Goal: Task Accomplishment & Management: Complete application form

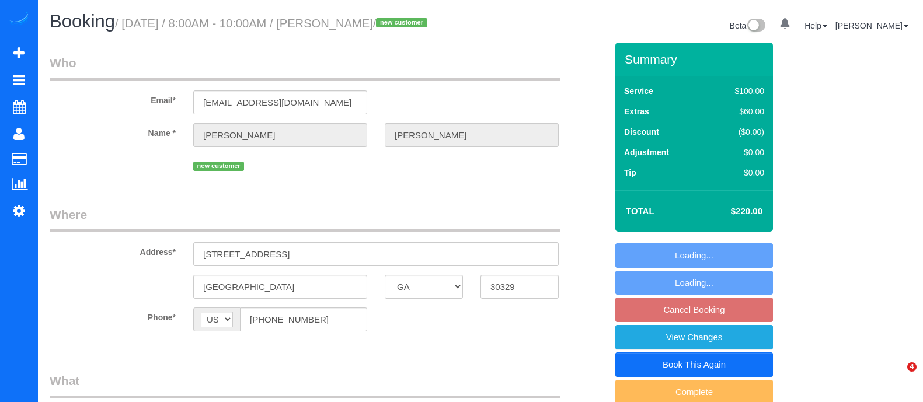
select select "GA"
select select "spot1"
select select "number:3"
select select "number:6"
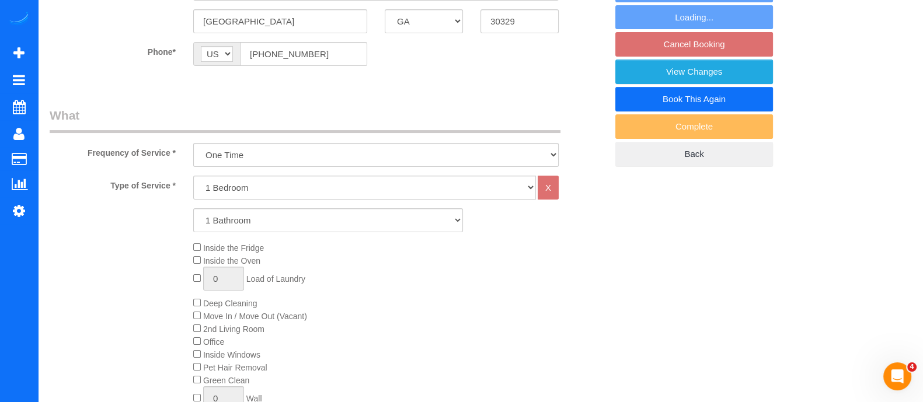
select select "object:771"
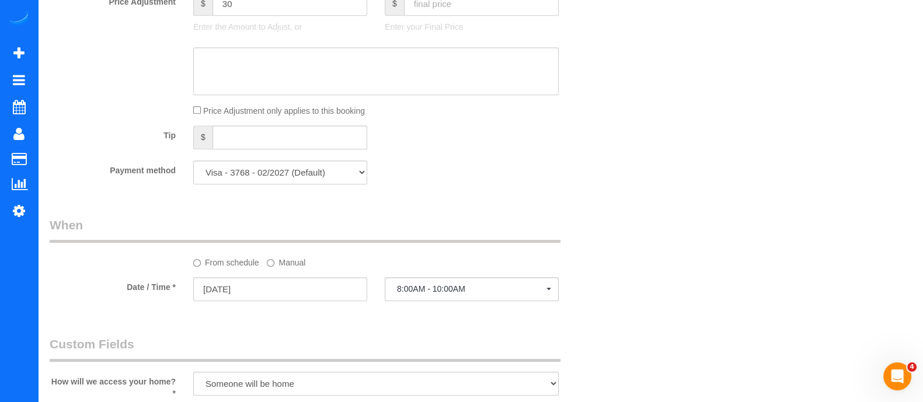
scroll to position [947, 0]
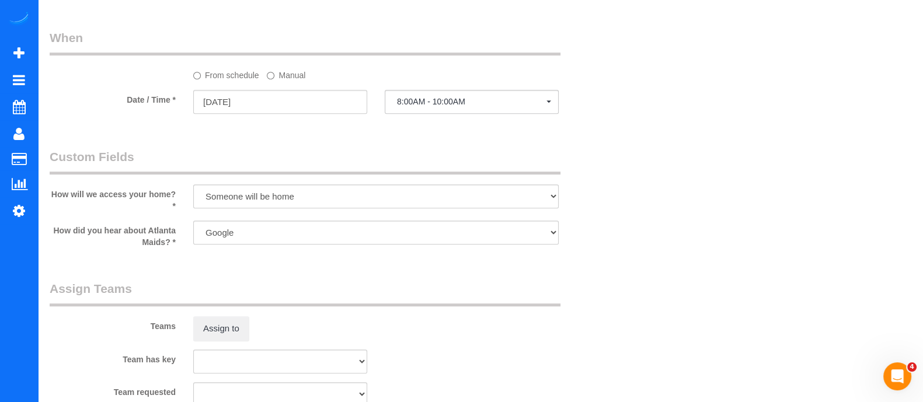
click at [280, 81] on label "Manual" at bounding box center [286, 73] width 39 height 16
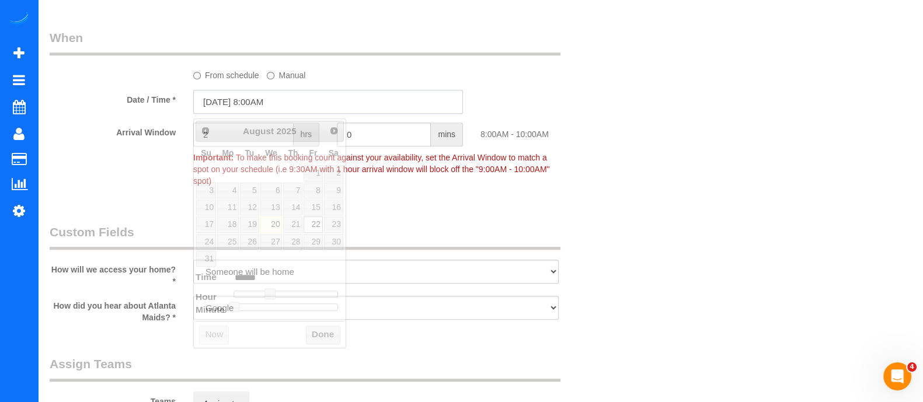
click at [274, 100] on input "08/22/2025 8:00AM" at bounding box center [328, 102] width 270 height 24
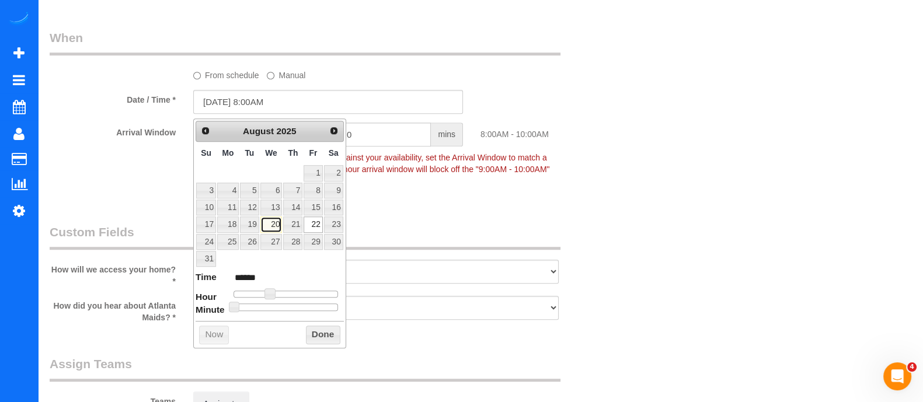
click at [272, 223] on link "20" at bounding box center [271, 225] width 22 height 16
type input "08/20/2025 10:00AM"
type input "*******"
type input "08/20/2025 12:00PM"
type input "*******"
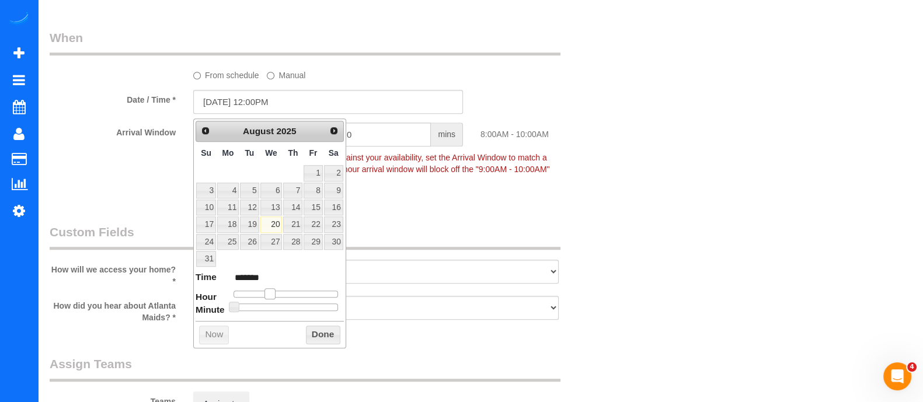
type input "08/20/2025 1:00PM"
type input "******"
type input "08/20/2025 2:00PM"
type input "******"
type input "08/20/2025 3:00PM"
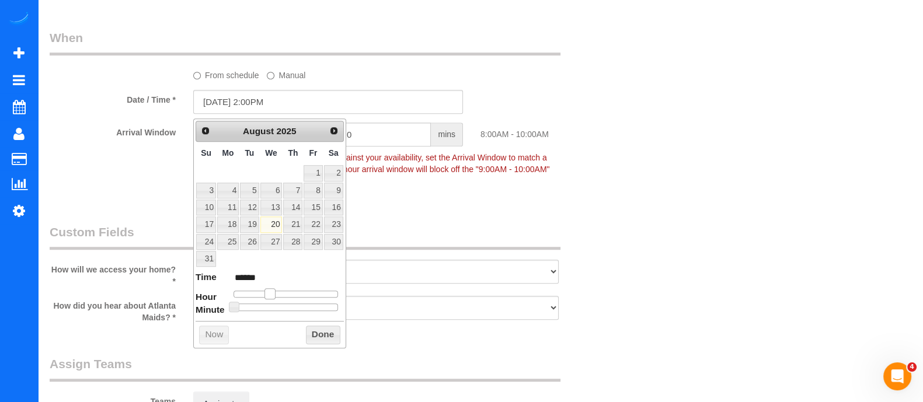
type input "******"
type input "08/20/2025 4:00PM"
type input "******"
type input "08/20/2025 5:00PM"
type input "******"
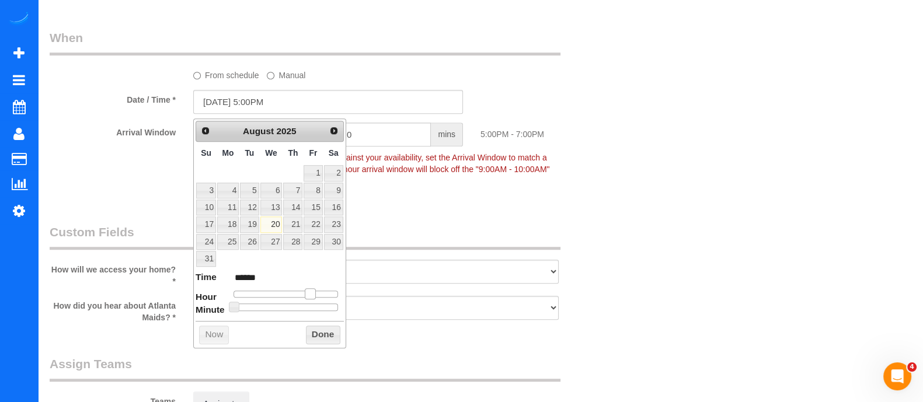
type input "08/20/2025 6:00PM"
type input "******"
type input "08/20/2025 7:00PM"
type input "******"
drag, startPoint x: 270, startPoint y: 291, endPoint x: 321, endPoint y: 291, distance: 50.8
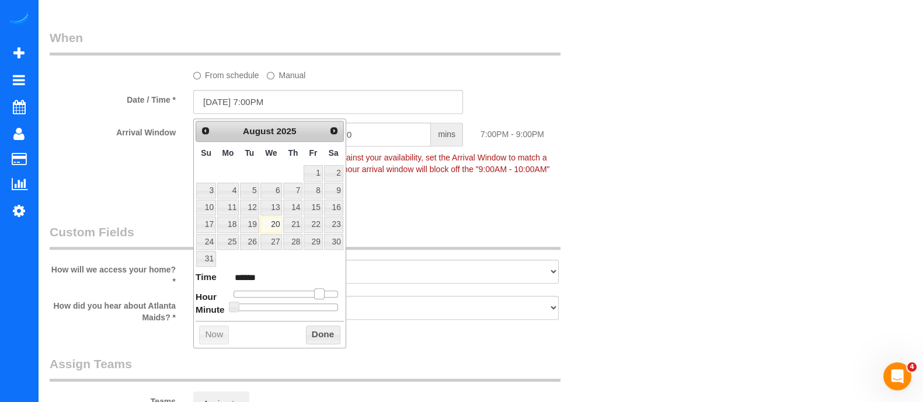
click at [321, 291] on span at bounding box center [319, 293] width 11 height 11
click at [319, 339] on button "Done" at bounding box center [323, 335] width 34 height 19
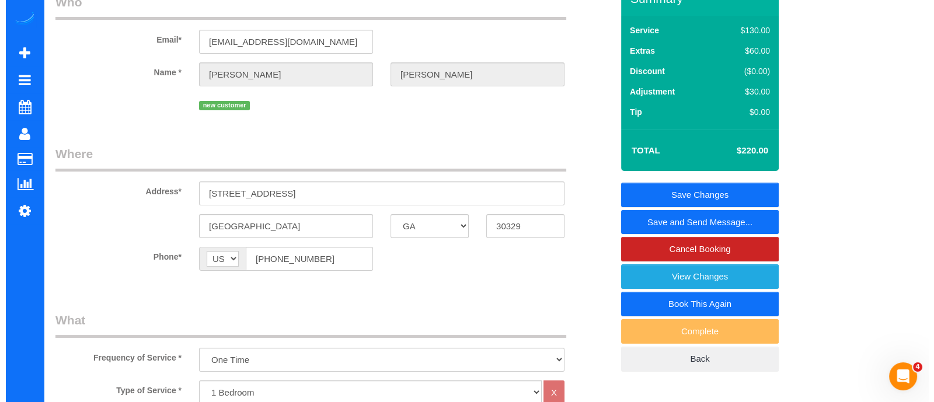
scroll to position [62, 0]
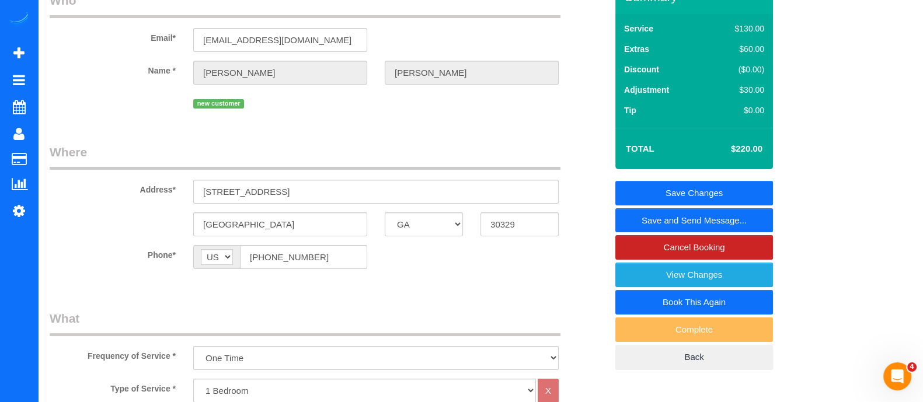
click at [759, 210] on link "Save and Send Message..." at bounding box center [694, 220] width 158 height 25
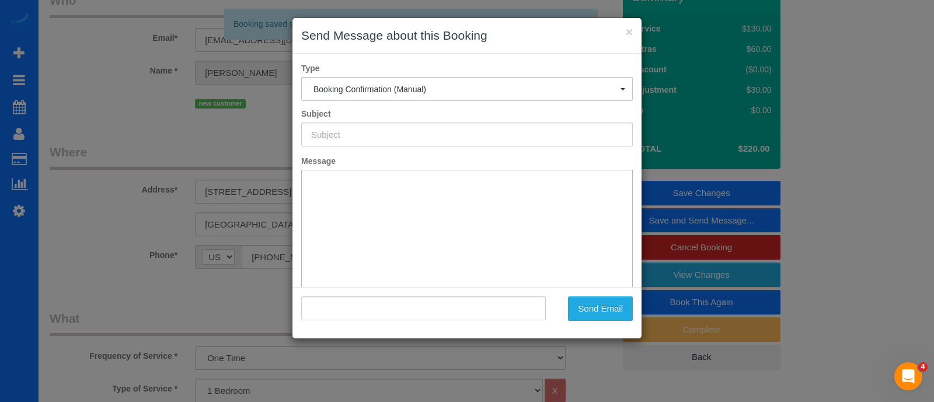
type input "Booking Confirmed!"
type input ""Aaron Kim" <aakim0113@gmail.com>"
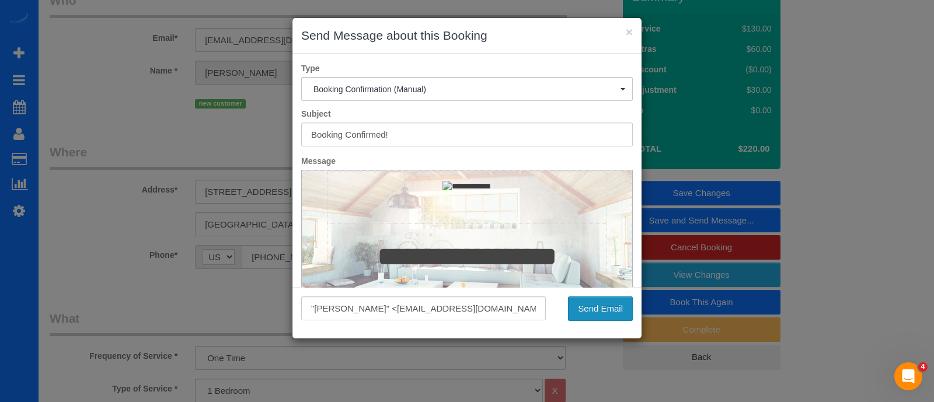
click at [596, 306] on button "Send Email" at bounding box center [600, 309] width 65 height 25
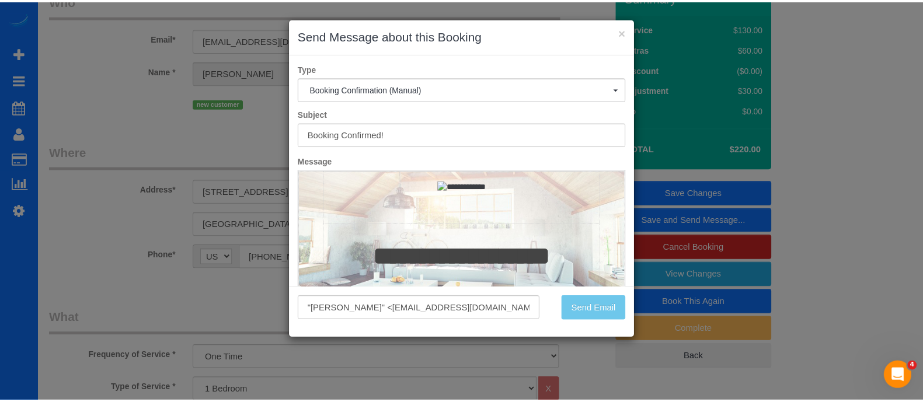
scroll to position [105, 0]
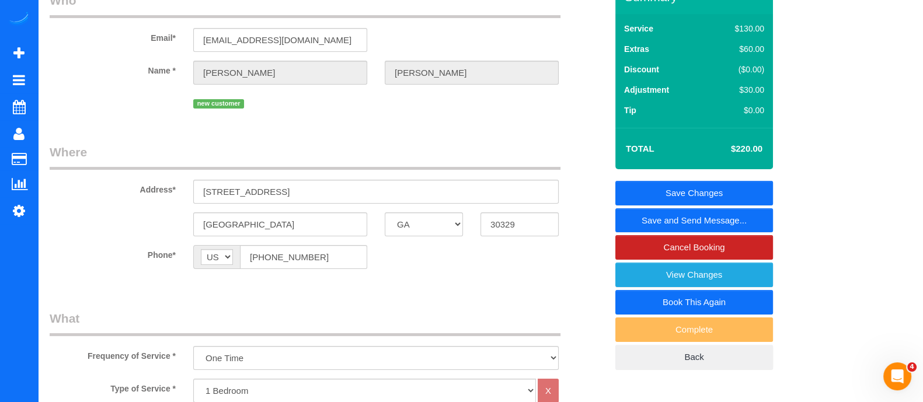
click at [581, 319] on div "Frequency of Service * One Time Every week (20% Off) - 20.00% (0% for the First…" at bounding box center [328, 340] width 575 height 60
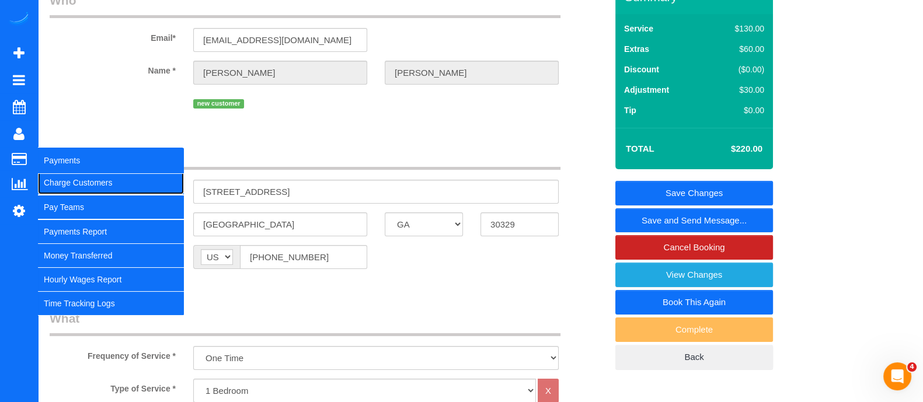
click at [53, 185] on link "Charge Customers" at bounding box center [111, 182] width 146 height 23
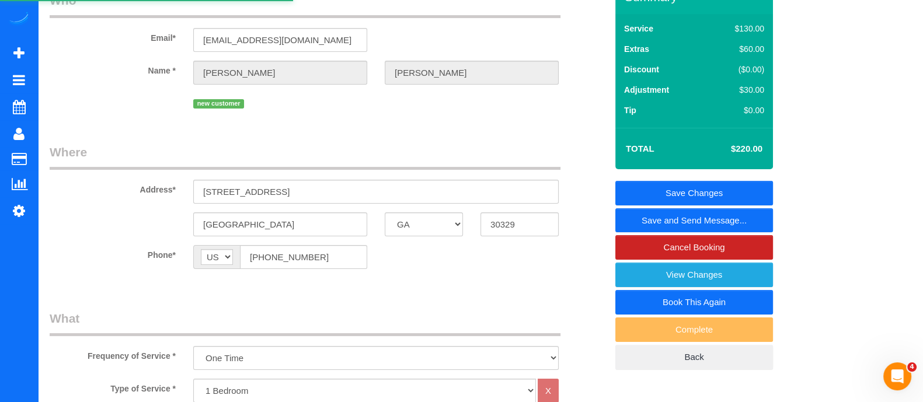
select select
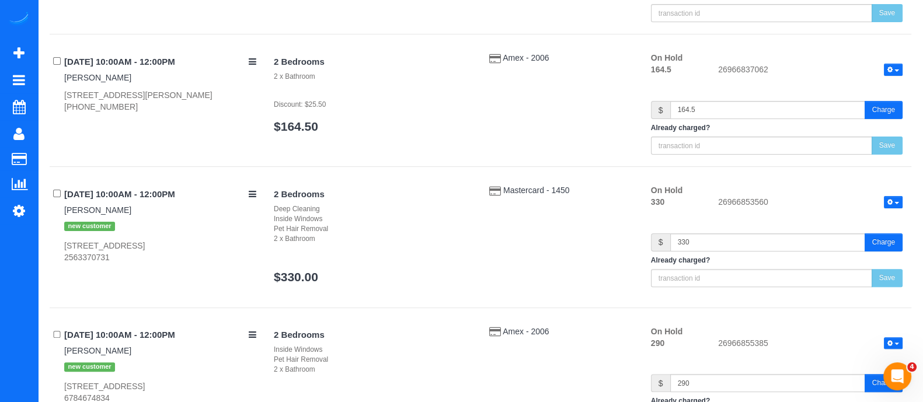
scroll to position [954, 0]
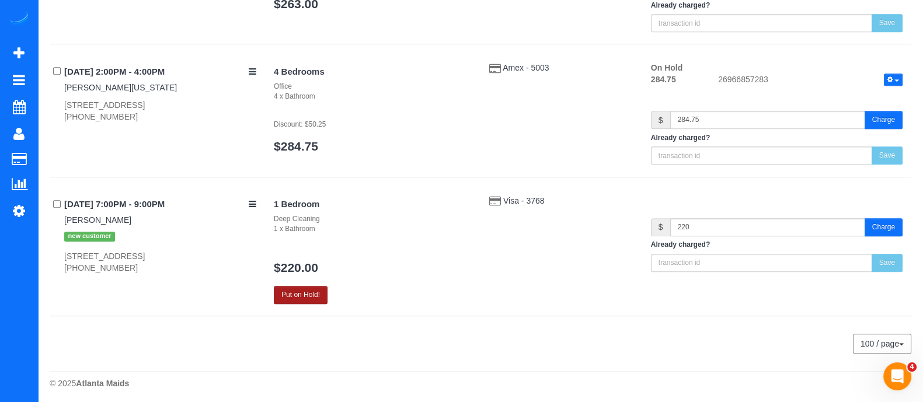
click at [294, 293] on button "Put on Hold!" at bounding box center [301, 295] width 54 height 18
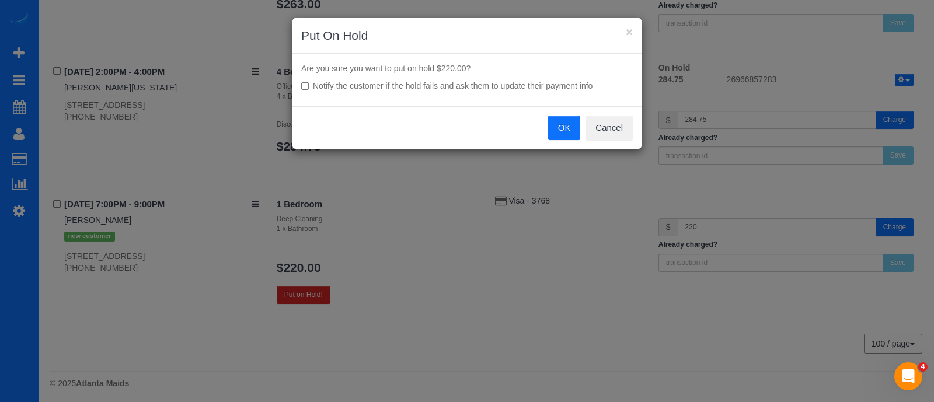
click at [557, 133] on button "OK" at bounding box center [564, 128] width 33 height 25
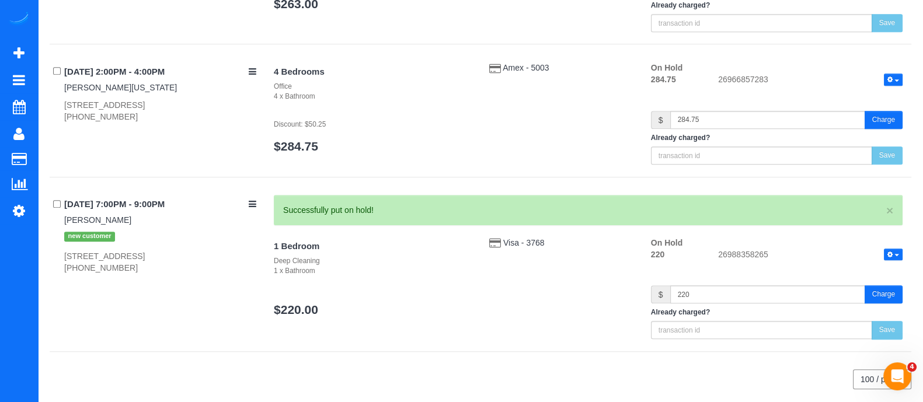
scroll to position [947, 0]
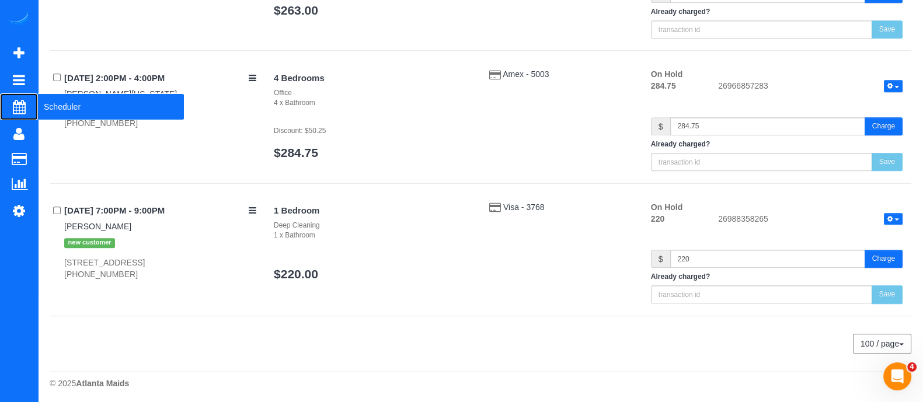
click at [68, 113] on span "Scheduler" at bounding box center [111, 106] width 146 height 27
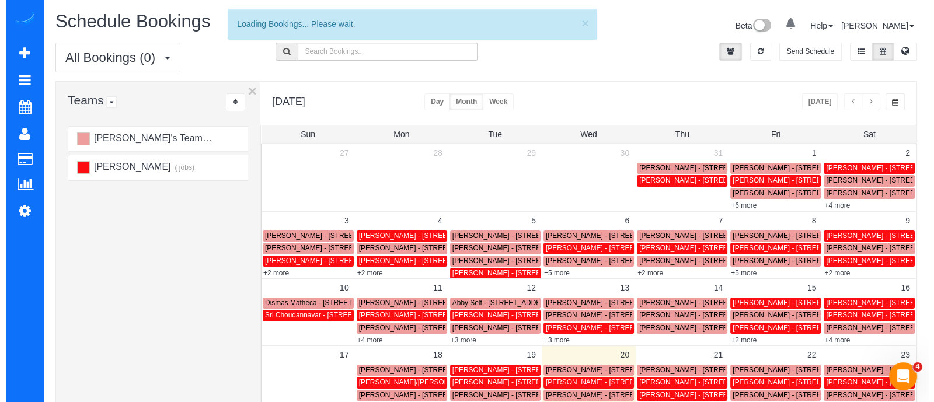
scroll to position [151, 0]
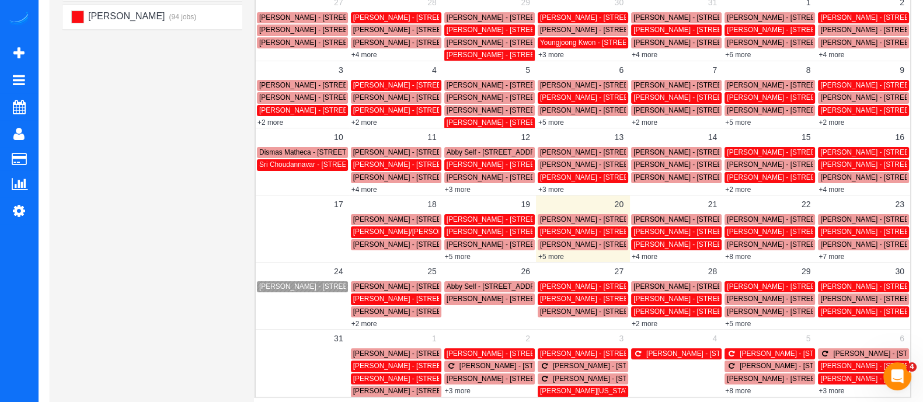
click at [548, 260] on div "+5 more" at bounding box center [583, 257] width 93 height 12
click at [556, 253] on link "+5 more" at bounding box center [551, 257] width 26 height 8
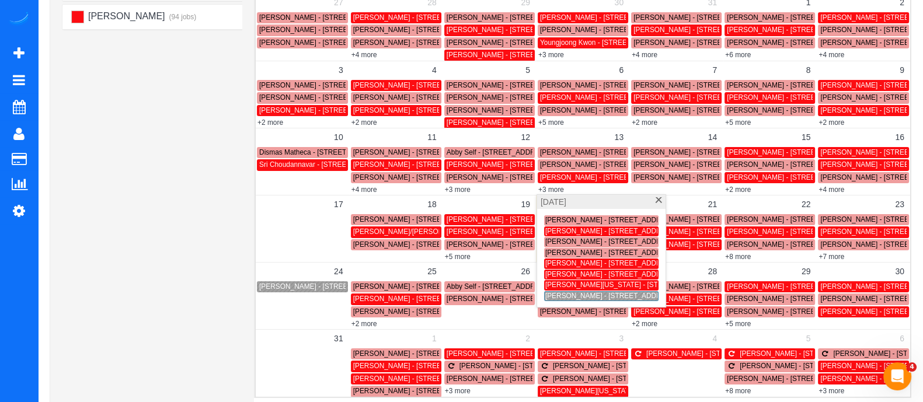
click at [558, 296] on span "Aaron Kim - 855 Emory Point Dratlanta, Ga 30329 Unit 3535, 3535, Atlanta, GA 30…" at bounding box center [639, 296] width 189 height 8
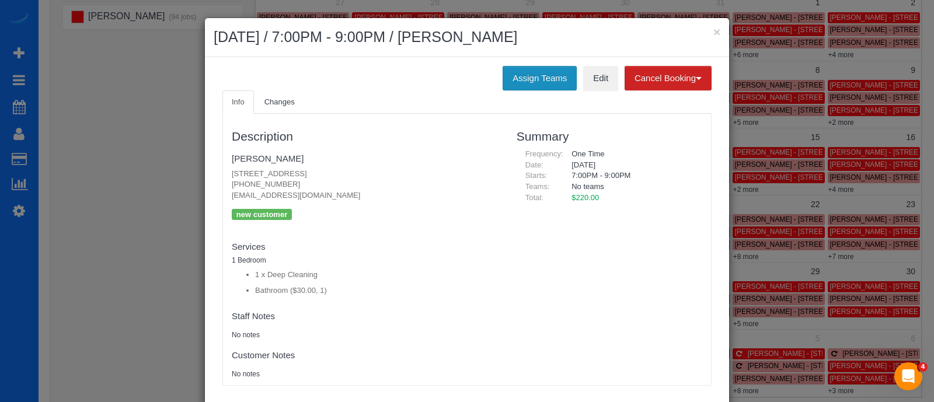
click at [527, 82] on button "Assign Teams" at bounding box center [540, 78] width 74 height 25
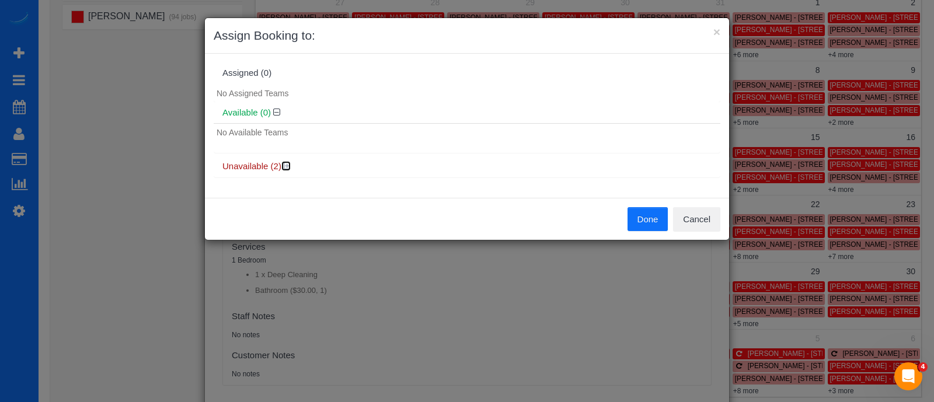
click at [286, 163] on icon at bounding box center [287, 166] width 7 height 9
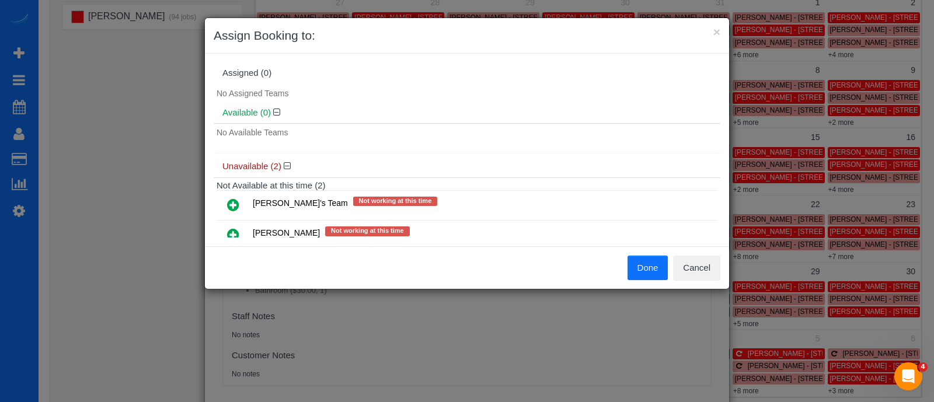
click at [230, 206] on icon at bounding box center [233, 205] width 12 height 14
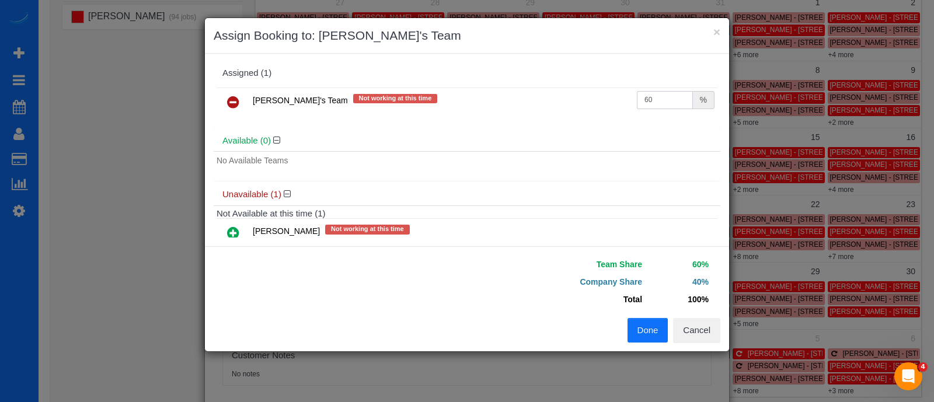
click at [655, 92] on input "60" at bounding box center [665, 100] width 56 height 18
type input "6"
type input "54.55"
click at [650, 334] on button "Done" at bounding box center [648, 330] width 41 height 25
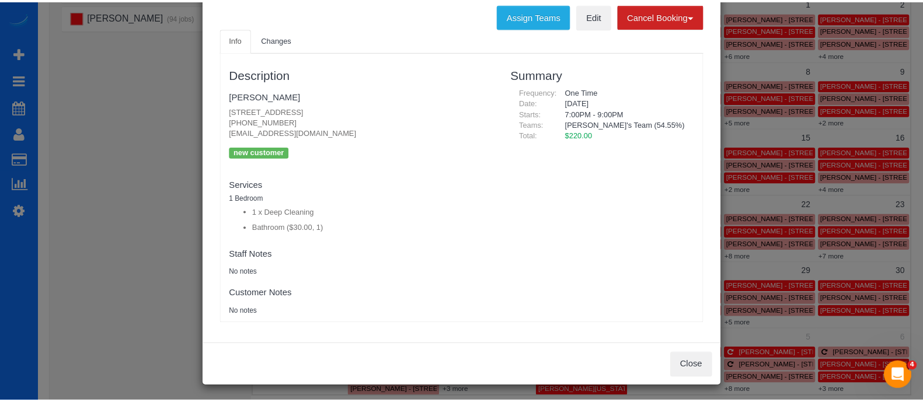
scroll to position [0, 0]
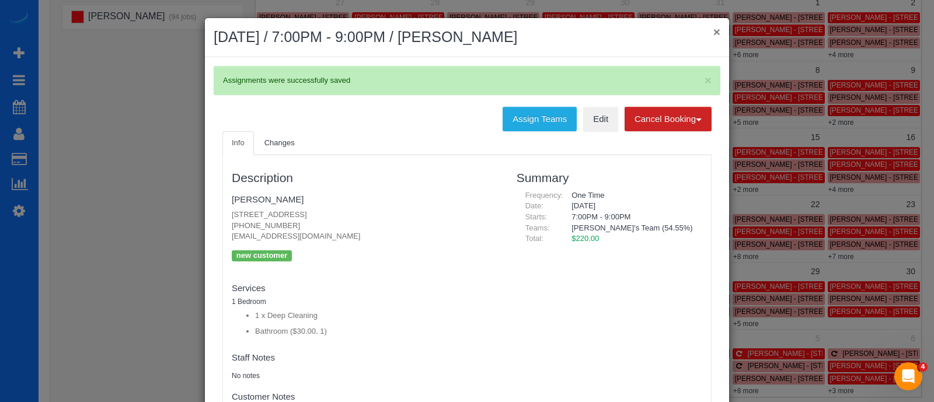
click at [714, 30] on button "×" at bounding box center [717, 32] width 7 height 12
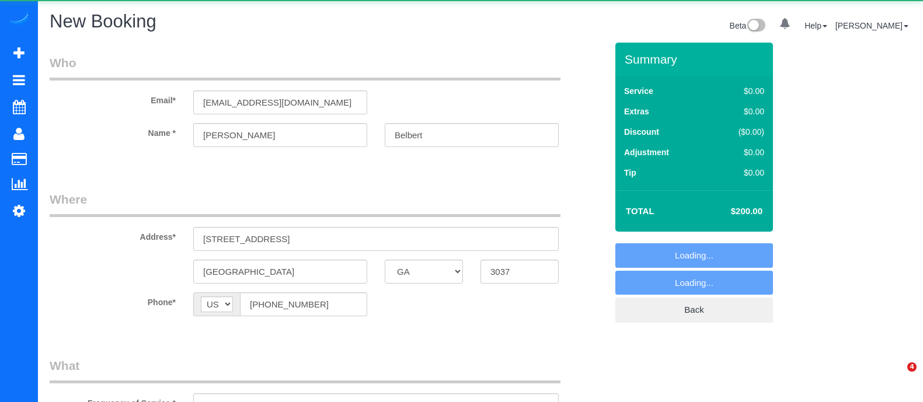
select select "GA"
select select "object:3771"
select select "spot1"
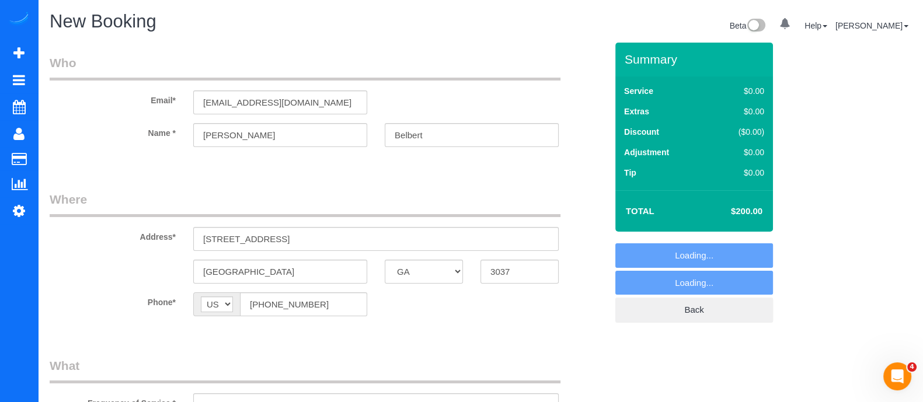
select select "object:3919"
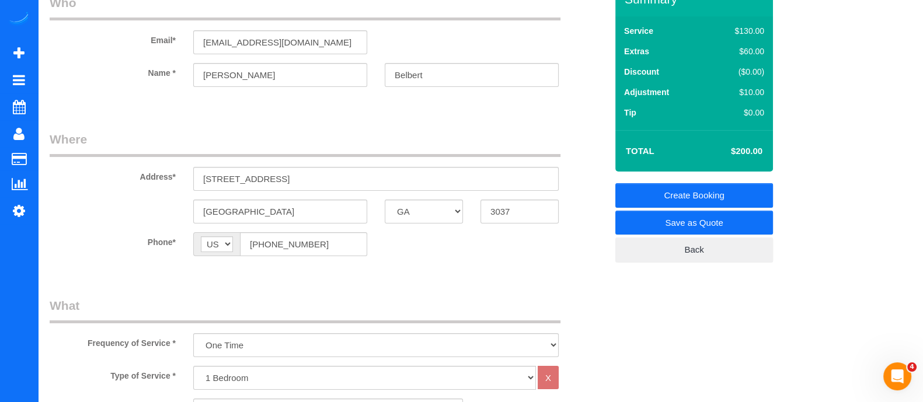
scroll to position [58, 0]
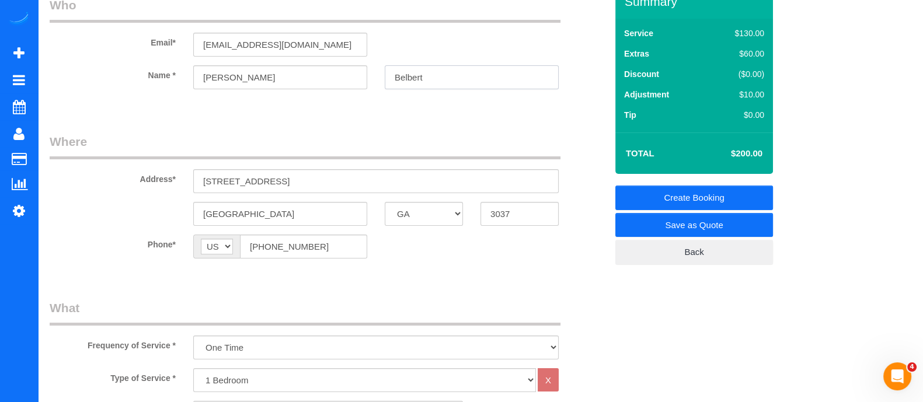
drag, startPoint x: 450, startPoint y: 74, endPoint x: 356, endPoint y: 83, distance: 95.0
click at [356, 83] on div "Name * [PERSON_NAME] [GEOGRAPHIC_DATA]" at bounding box center [328, 77] width 575 height 24
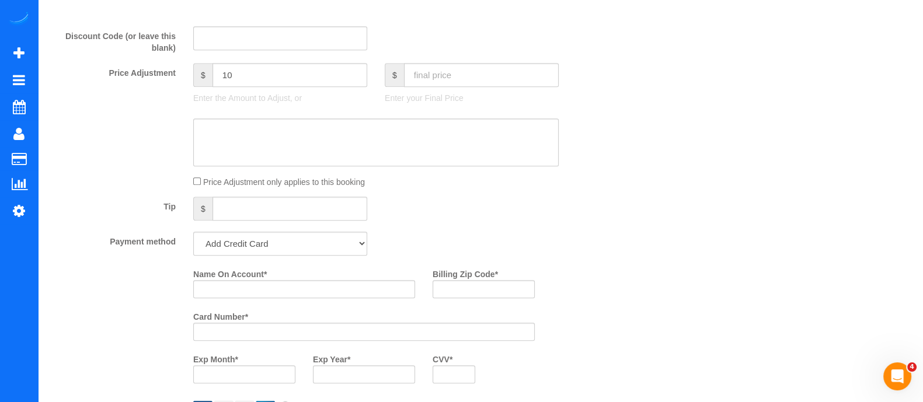
scroll to position [693, 0]
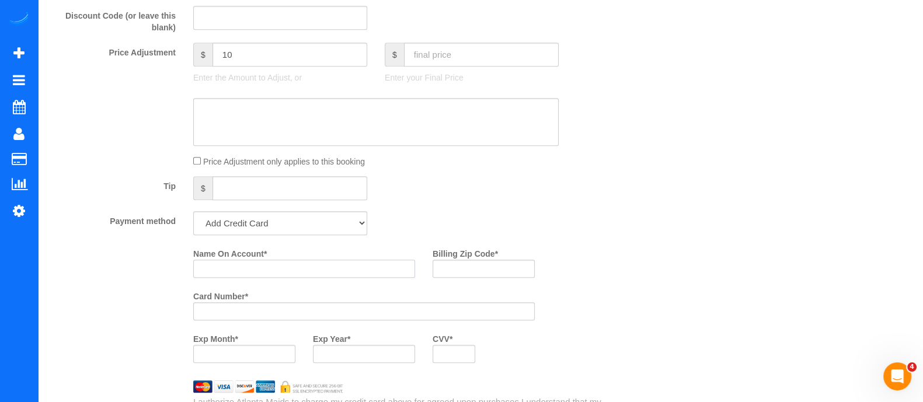
paste input "Belbert"
click at [277, 274] on input "Belbert" at bounding box center [304, 269] width 222 height 18
type input "[PERSON_NAME]"
click at [517, 270] on input "Billing Zip Code *" at bounding box center [484, 269] width 102 height 18
type input "30327"
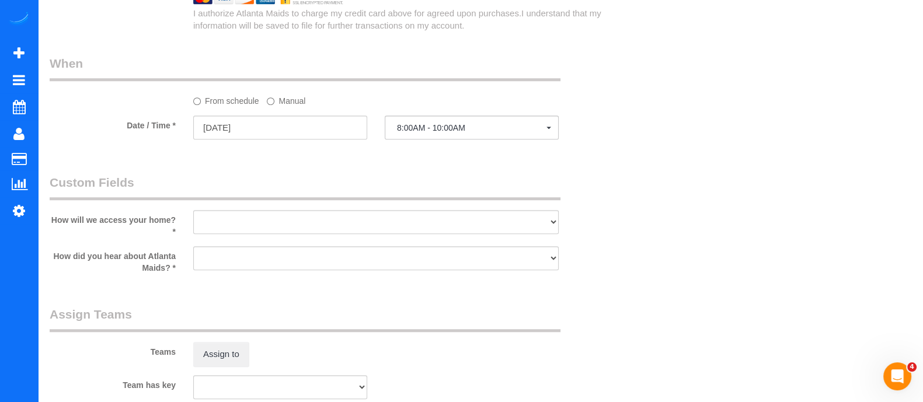
scroll to position [1086, 0]
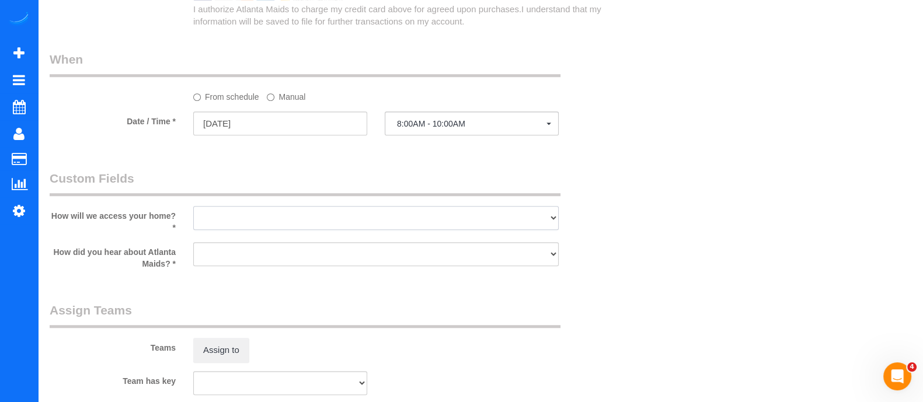
click at [481, 223] on select "I will leave a key I will provide an access code Someone will be home Go to apa…" at bounding box center [376, 218] width 366 height 24
select select "number:3"
click at [193, 210] on select "I will leave a key I will provide an access code Someone will be home Go to apa…" at bounding box center [376, 218] width 366 height 24
drag, startPoint x: 361, startPoint y: 255, endPoint x: 302, endPoint y: 299, distance: 73.9
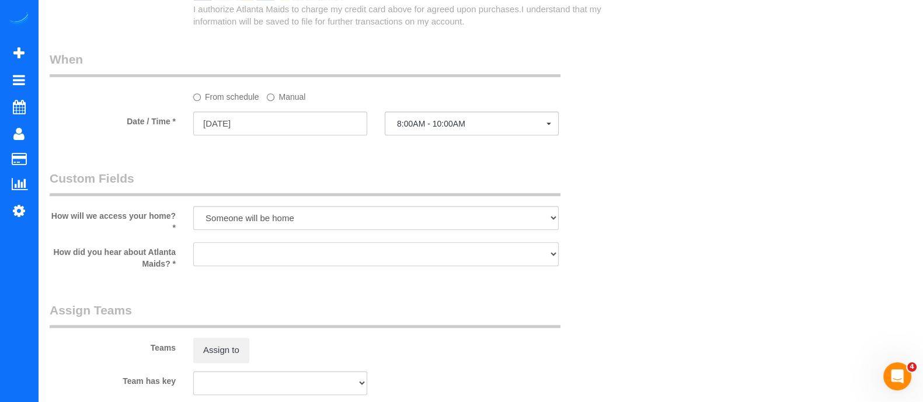
select select "number:6"
click at [193, 246] on select "Google Yelp From a friend Social media Other" at bounding box center [376, 254] width 366 height 24
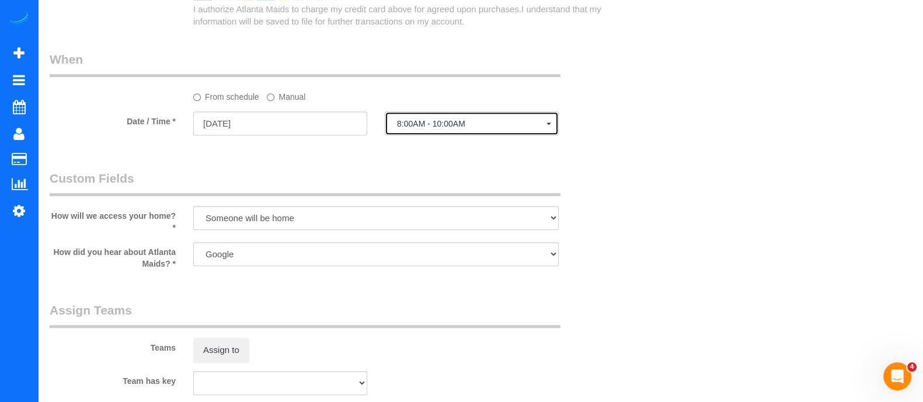
click at [491, 128] on span "8:00AM - 10:00AM" at bounding box center [471, 123] width 149 height 9
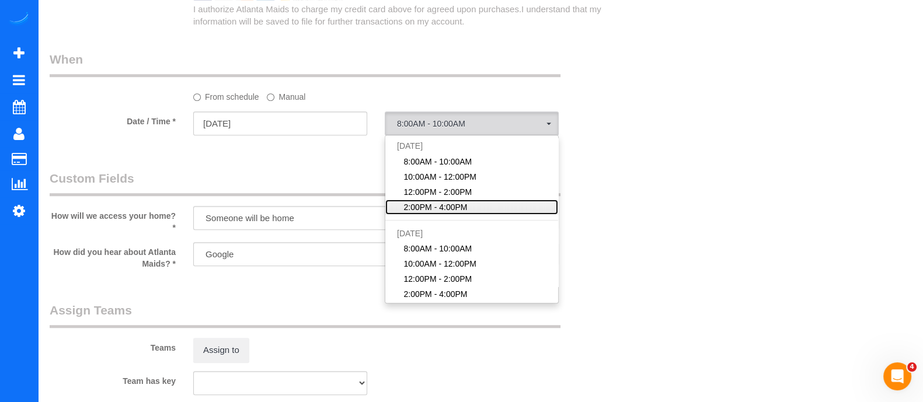
click at [458, 212] on span "2:00PM - 4:00PM" at bounding box center [436, 207] width 64 height 12
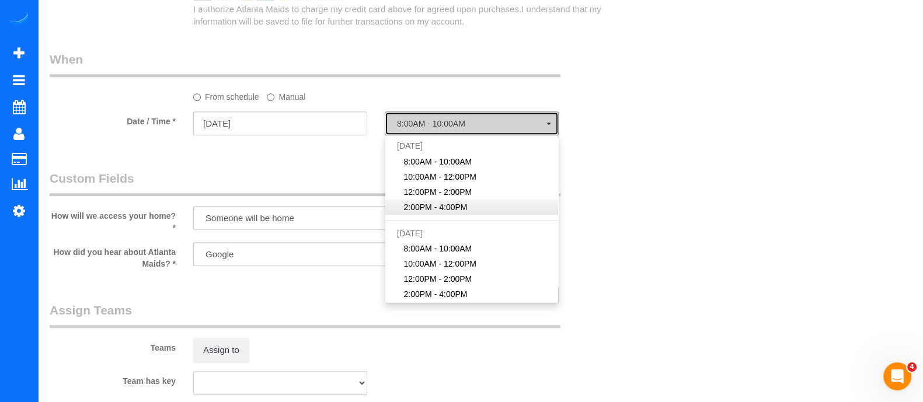
select select "spot4"
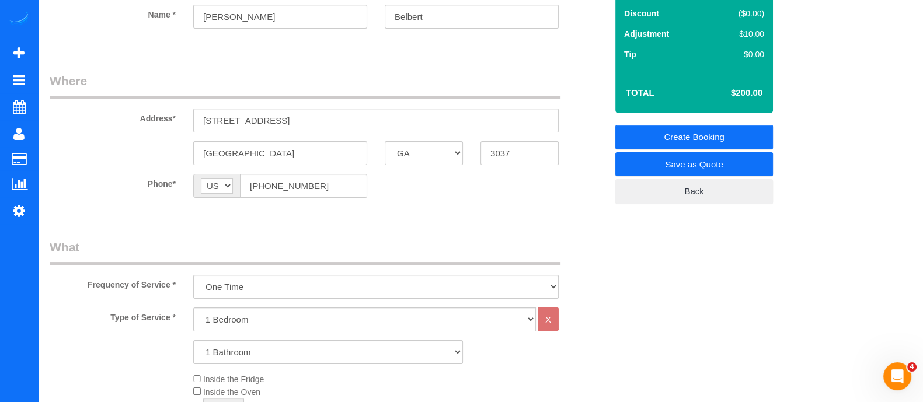
scroll to position [0, 0]
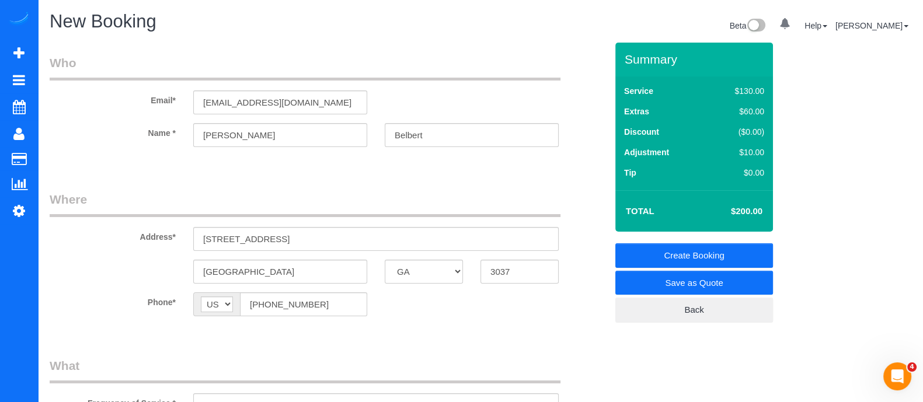
click at [659, 253] on link "Create Booking" at bounding box center [694, 256] width 158 height 25
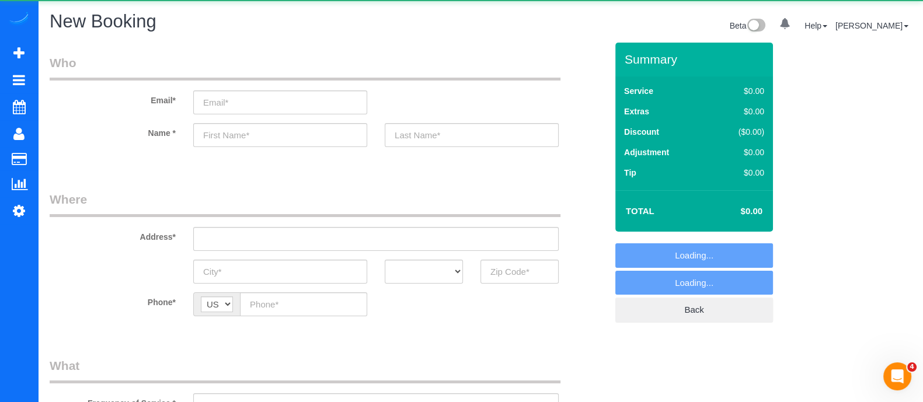
select select "object:877"
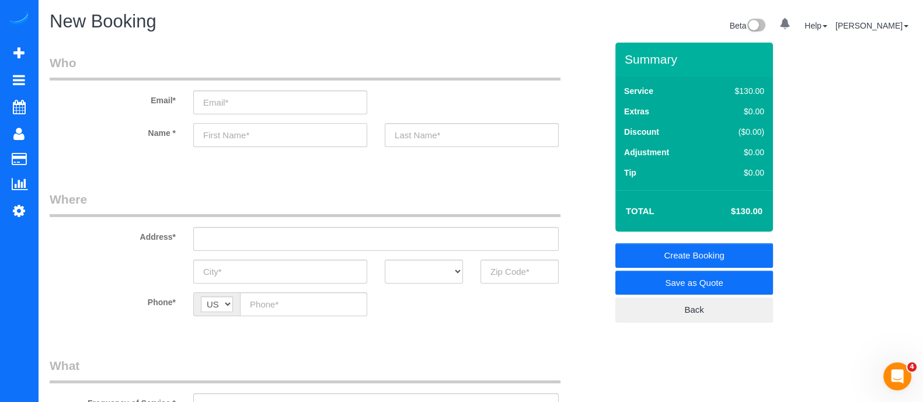
click at [300, 146] on input "text" at bounding box center [280, 135] width 174 height 24
type input "Caroline"
click at [506, 277] on input "text" at bounding box center [520, 272] width 78 height 24
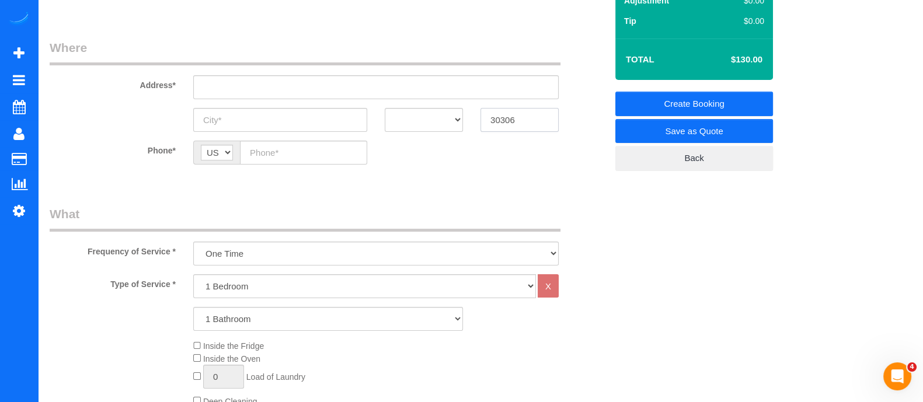
type input "30306"
click at [285, 290] on select "1 Bedroom 2 Bedrooms 3 Bedrooms 4 Bedrooms 5 Bedrooms 6 Bedrooms" at bounding box center [364, 286] width 343 height 24
select select "5"
click at [193, 274] on select "1 Bedroom 2 Bedrooms 3 Bedrooms 4 Bedrooms 5 Bedrooms 6 Bedrooms" at bounding box center [364, 286] width 343 height 24
click at [228, 315] on select "1 Bathroom 2 Bathrooms 3 Bathrooms 4 Bathrooms 5 Bathrooms 6 Bathrooms" at bounding box center [328, 319] width 270 height 24
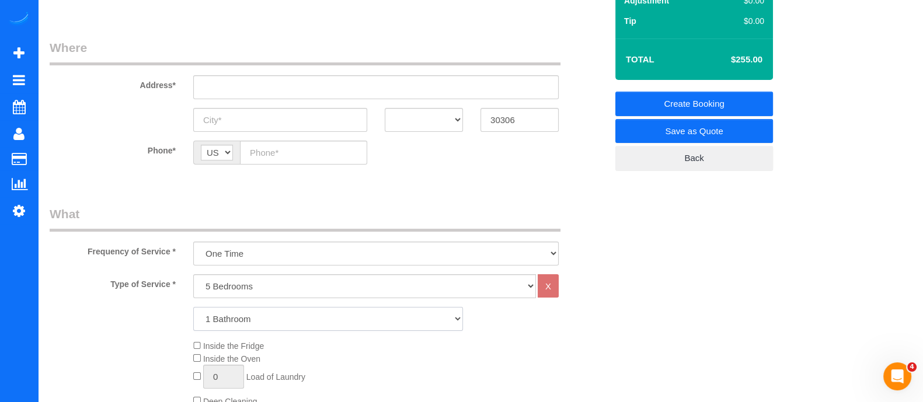
select select "5"
click at [193, 307] on select "1 Bathroom 2 Bathrooms 3 Bathrooms 4 Bathrooms 5 Bathrooms 6 Bathrooms" at bounding box center [328, 319] width 270 height 24
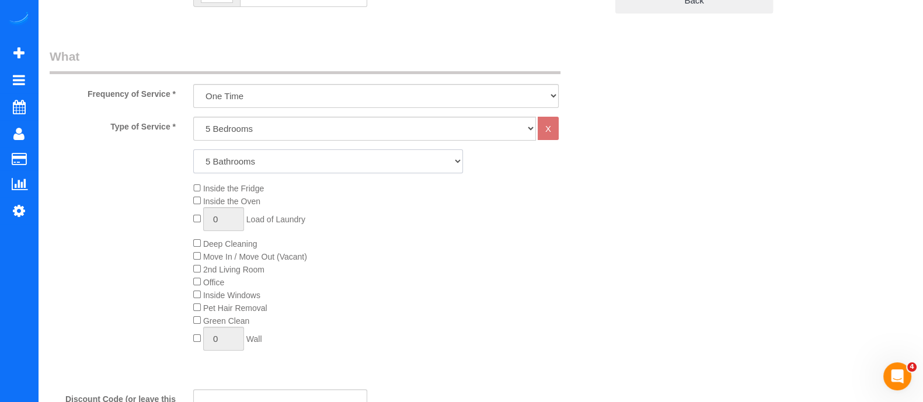
scroll to position [308, 0]
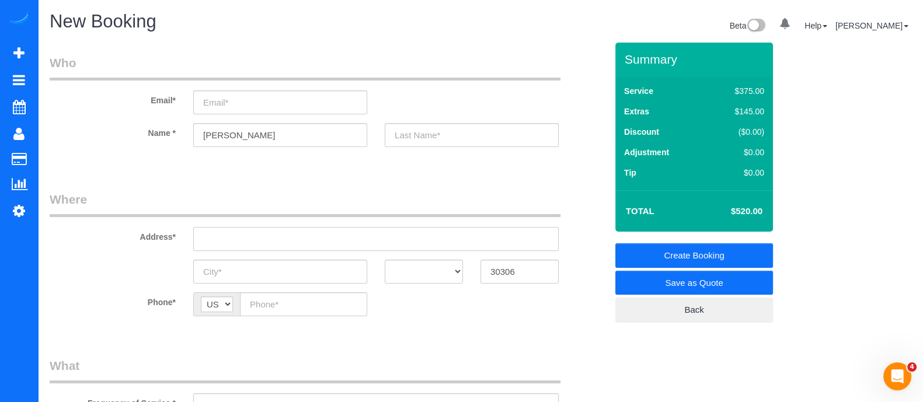
click at [423, 248] on input "text" at bounding box center [376, 239] width 366 height 24
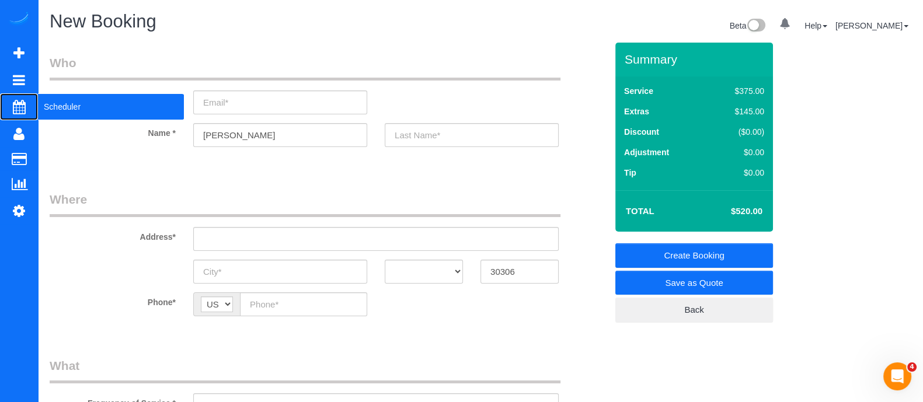
click at [45, 101] on span "Scheduler" at bounding box center [111, 106] width 146 height 27
